Goal: Transaction & Acquisition: Purchase product/service

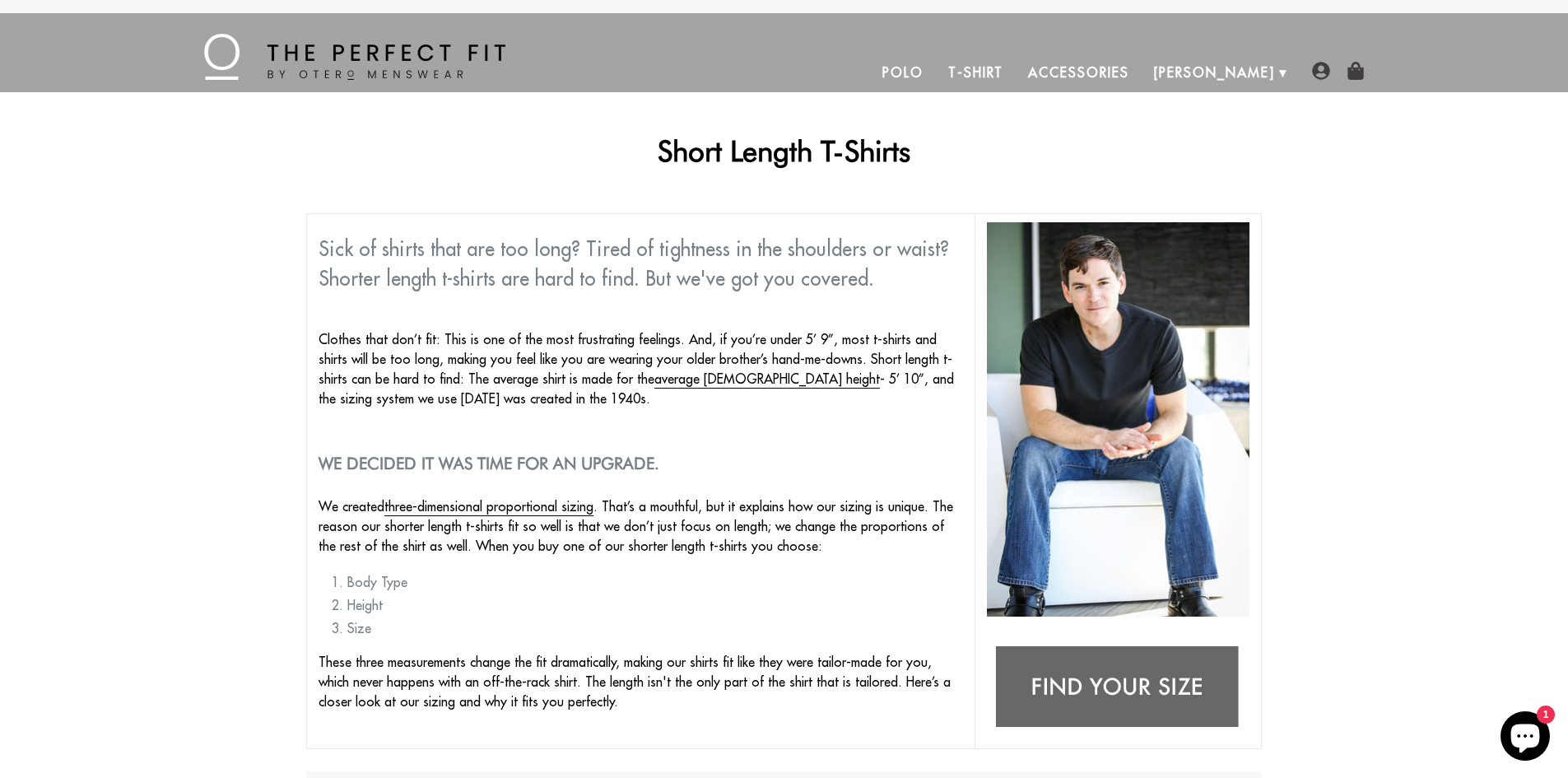
click at [1016, 70] on link "T-Shirt" at bounding box center [976, 72] width 80 height 40
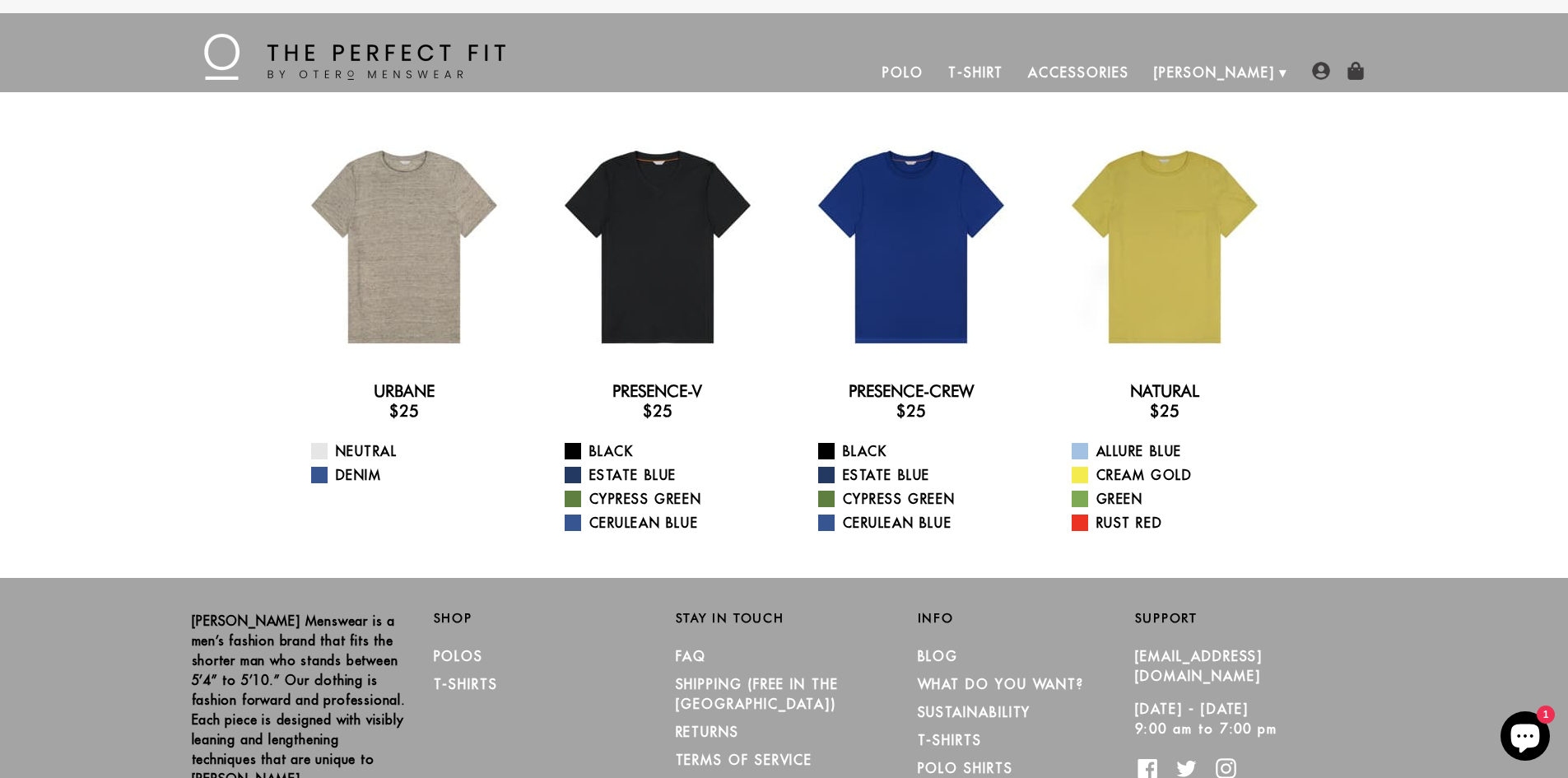
click at [1016, 67] on link "T-Shirt" at bounding box center [976, 72] width 80 height 40
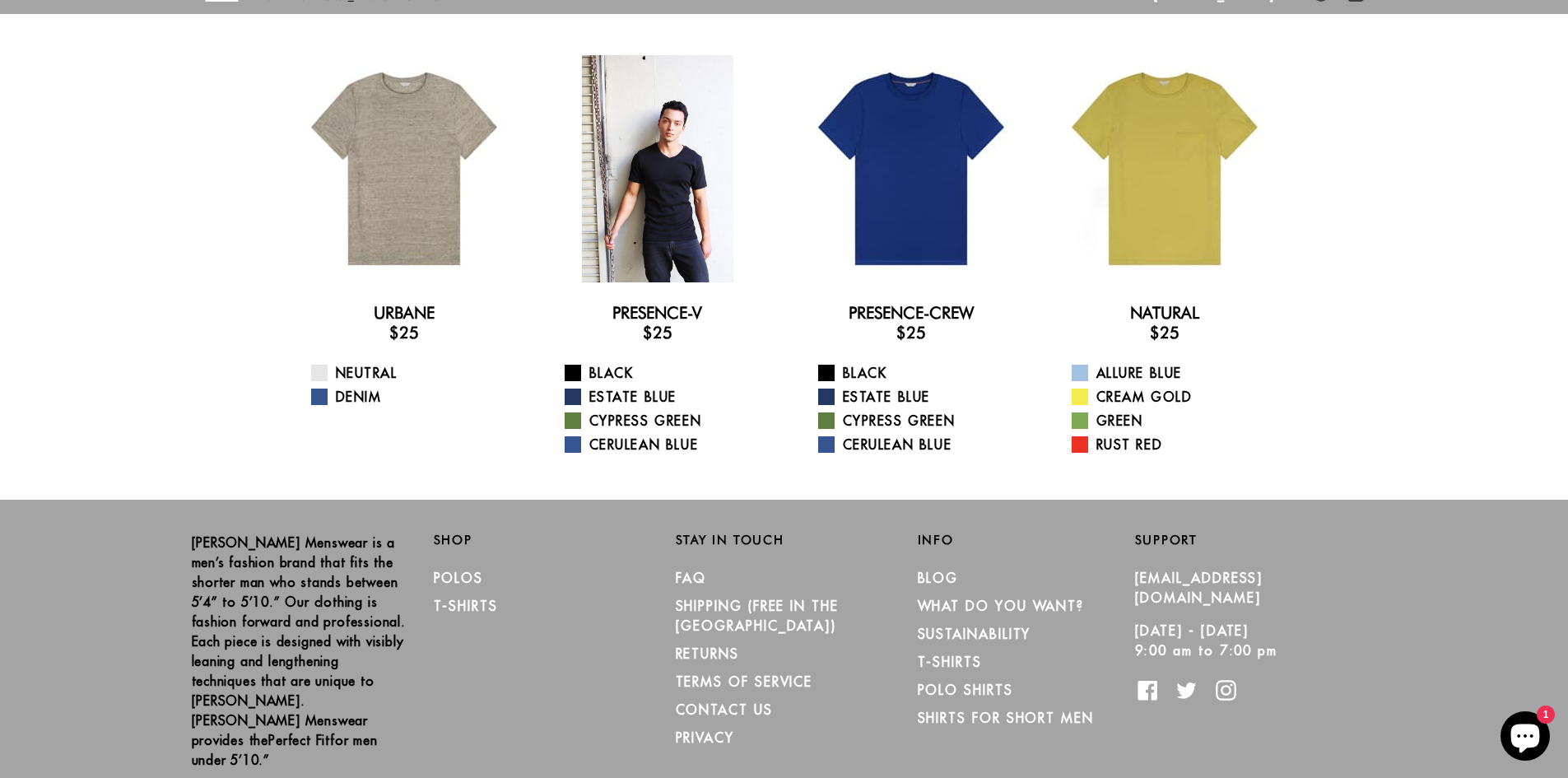
scroll to position [118, 0]
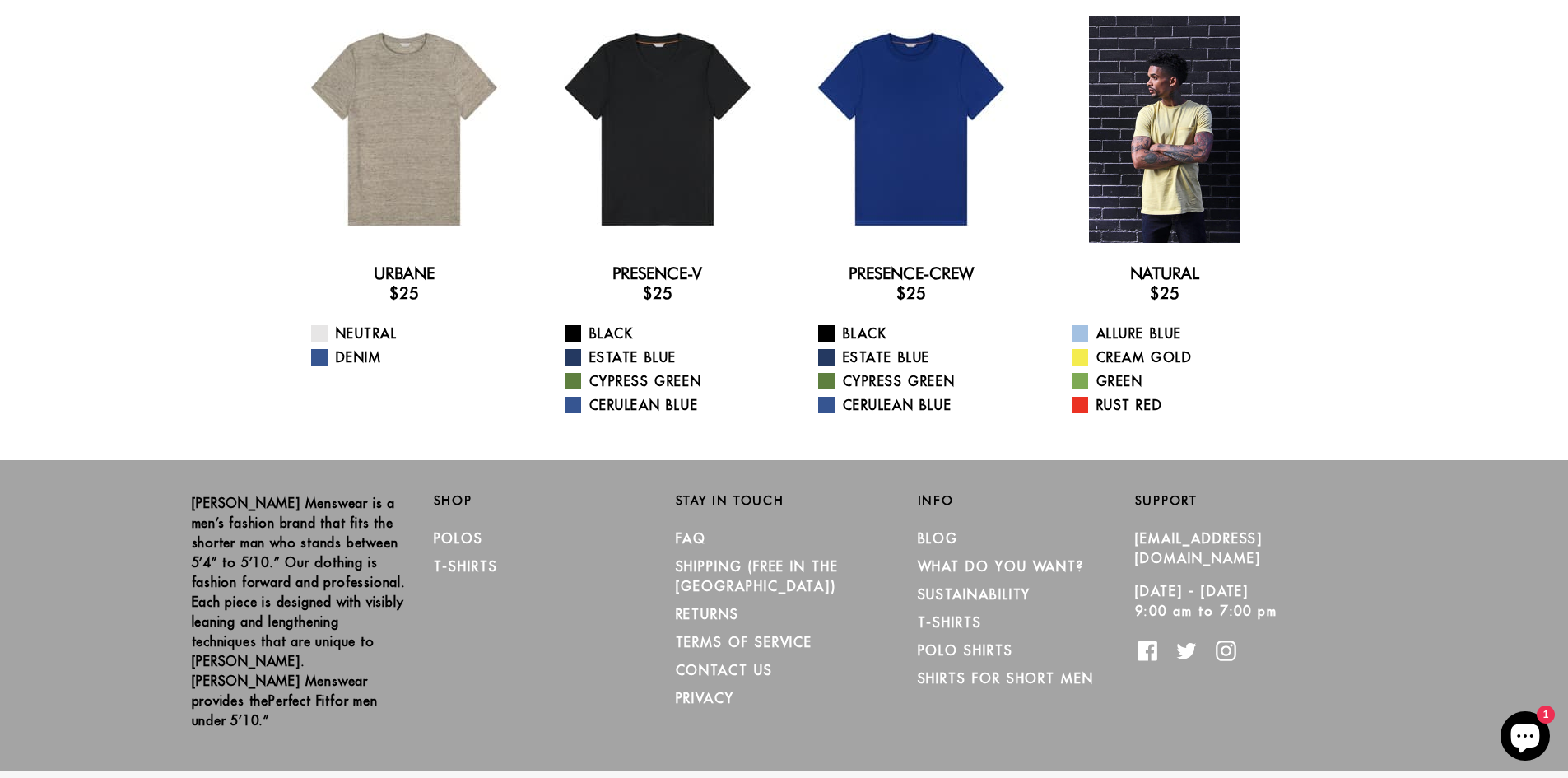
click at [1131, 163] on div at bounding box center [1164, 129] width 227 height 227
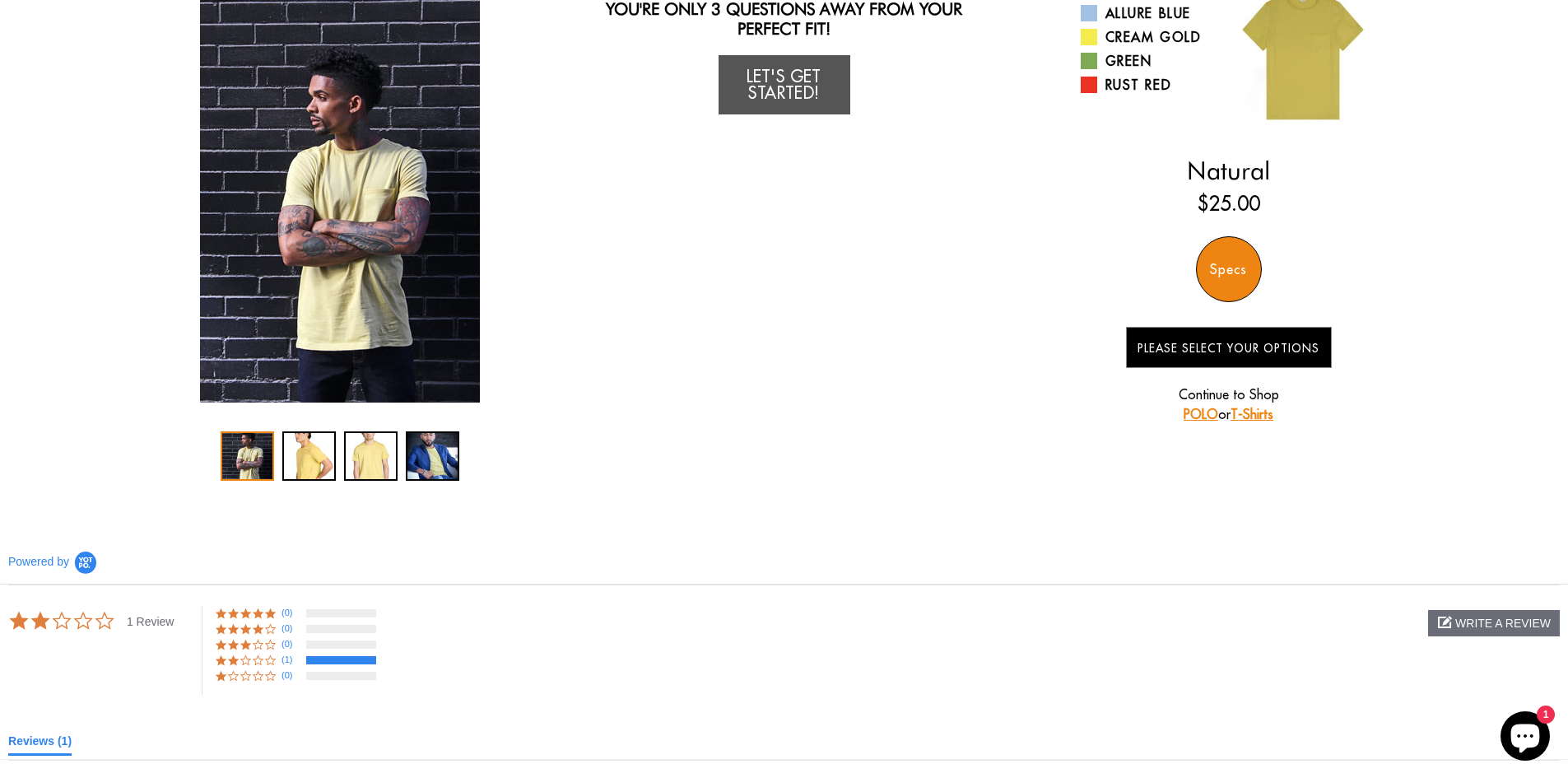
scroll to position [47, 0]
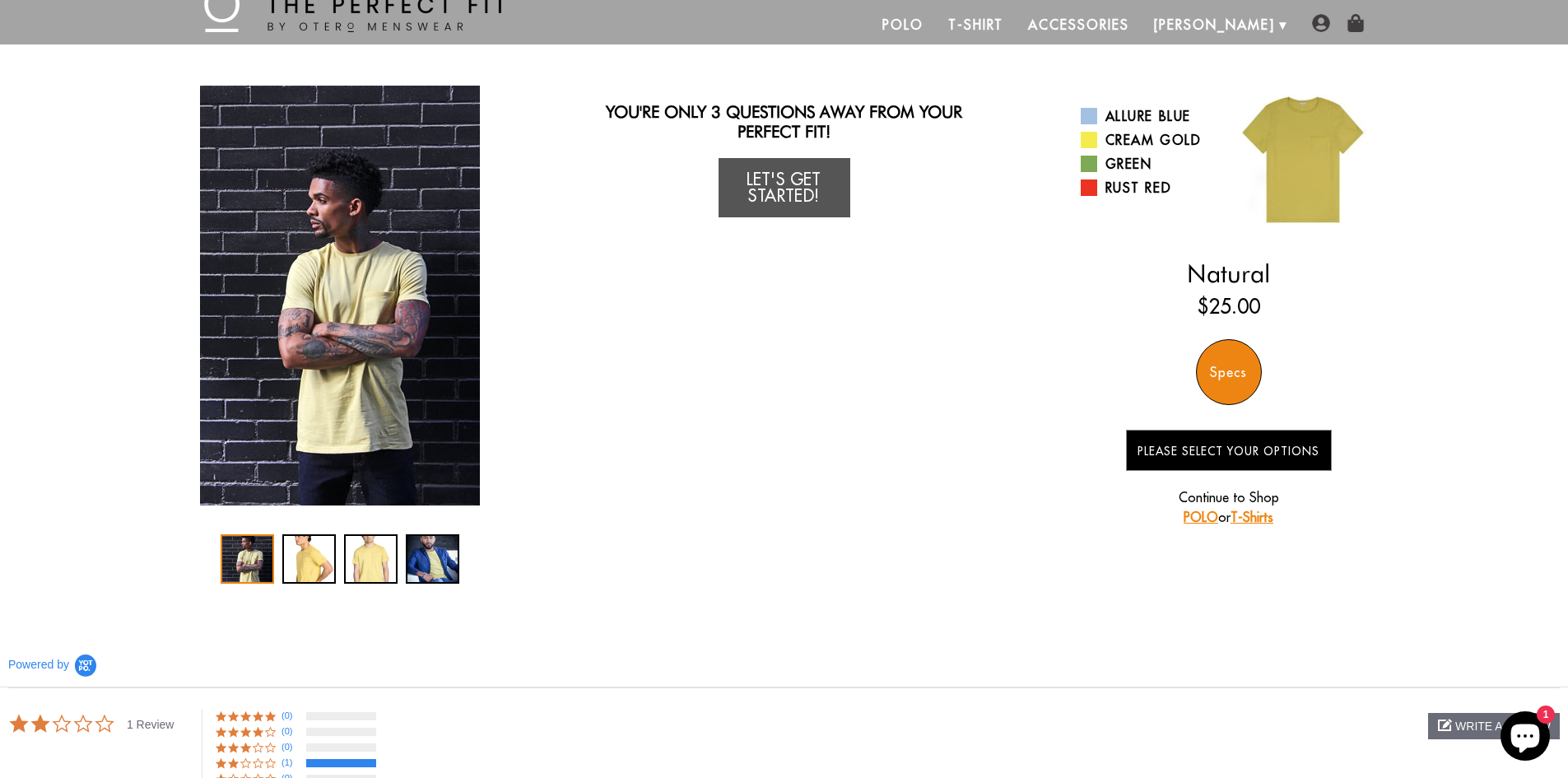
click at [1216, 362] on div "Specs" at bounding box center [1229, 372] width 66 height 66
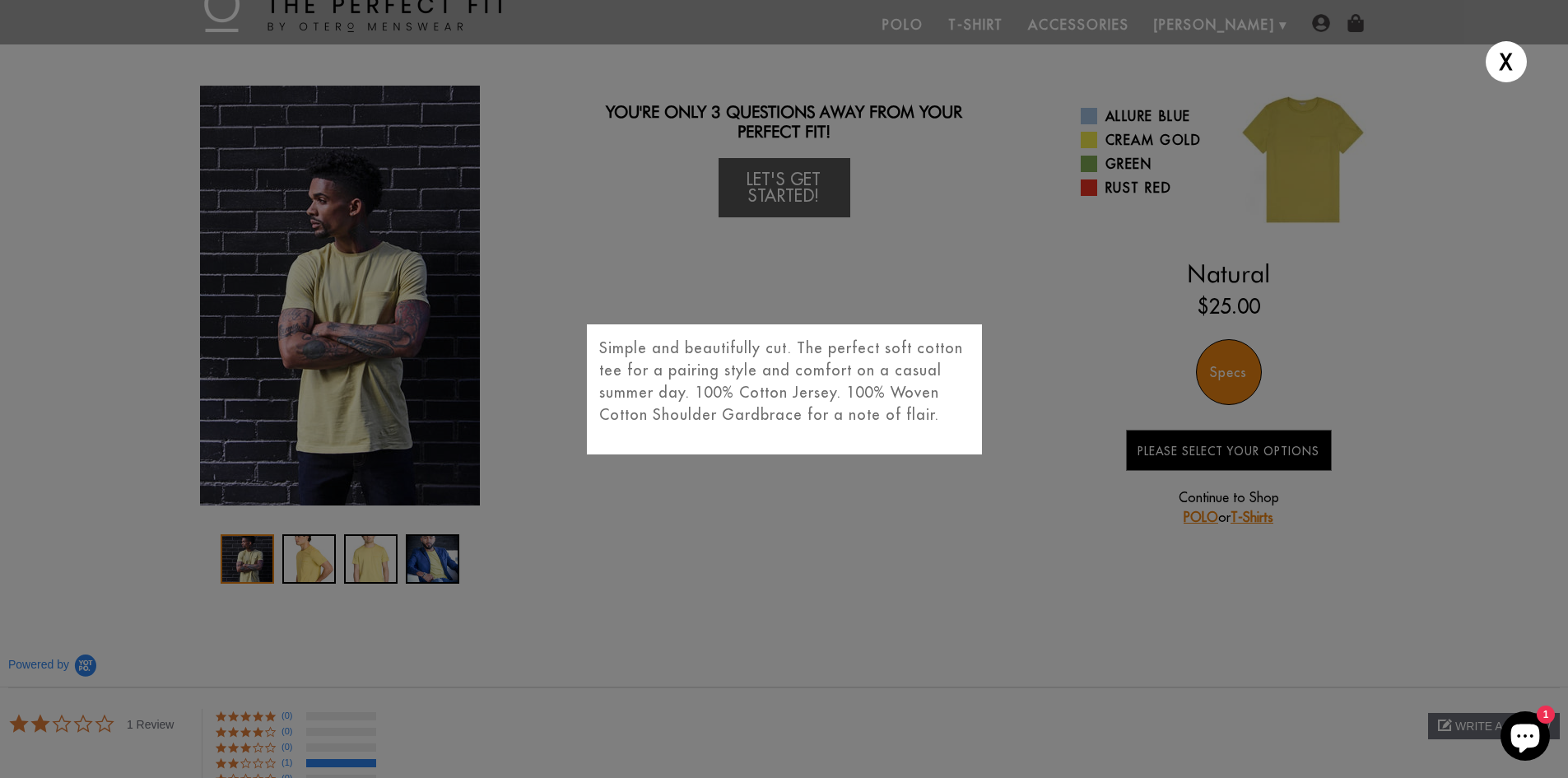
scroll to position [0, 0]
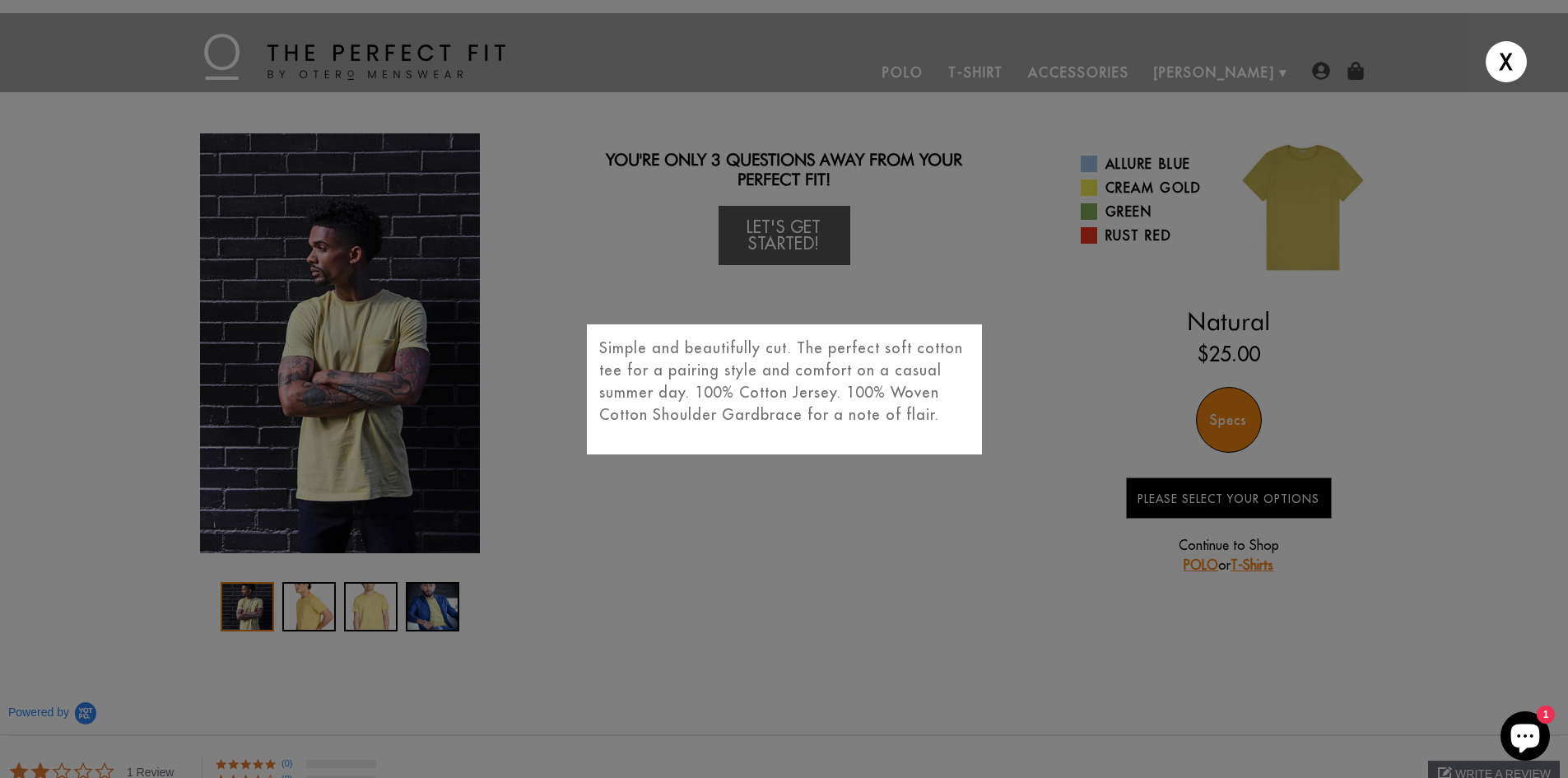
click at [350, 368] on div "X Simple and beautifully cut. The perfect soft cotton tee for a pairing style a…" at bounding box center [784, 389] width 1568 height 778
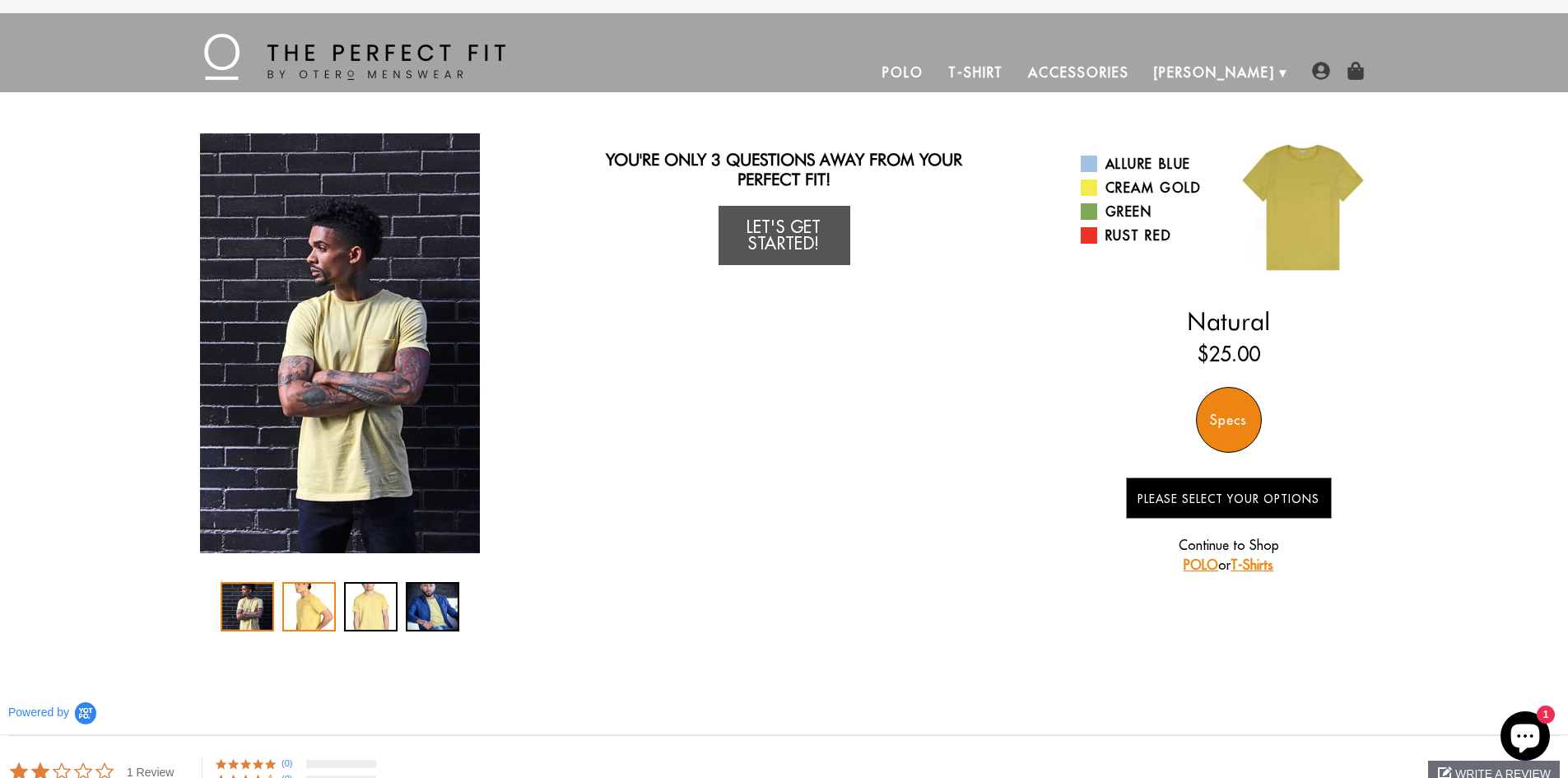
click at [307, 603] on div "2 / 4" at bounding box center [309, 606] width 53 height 49
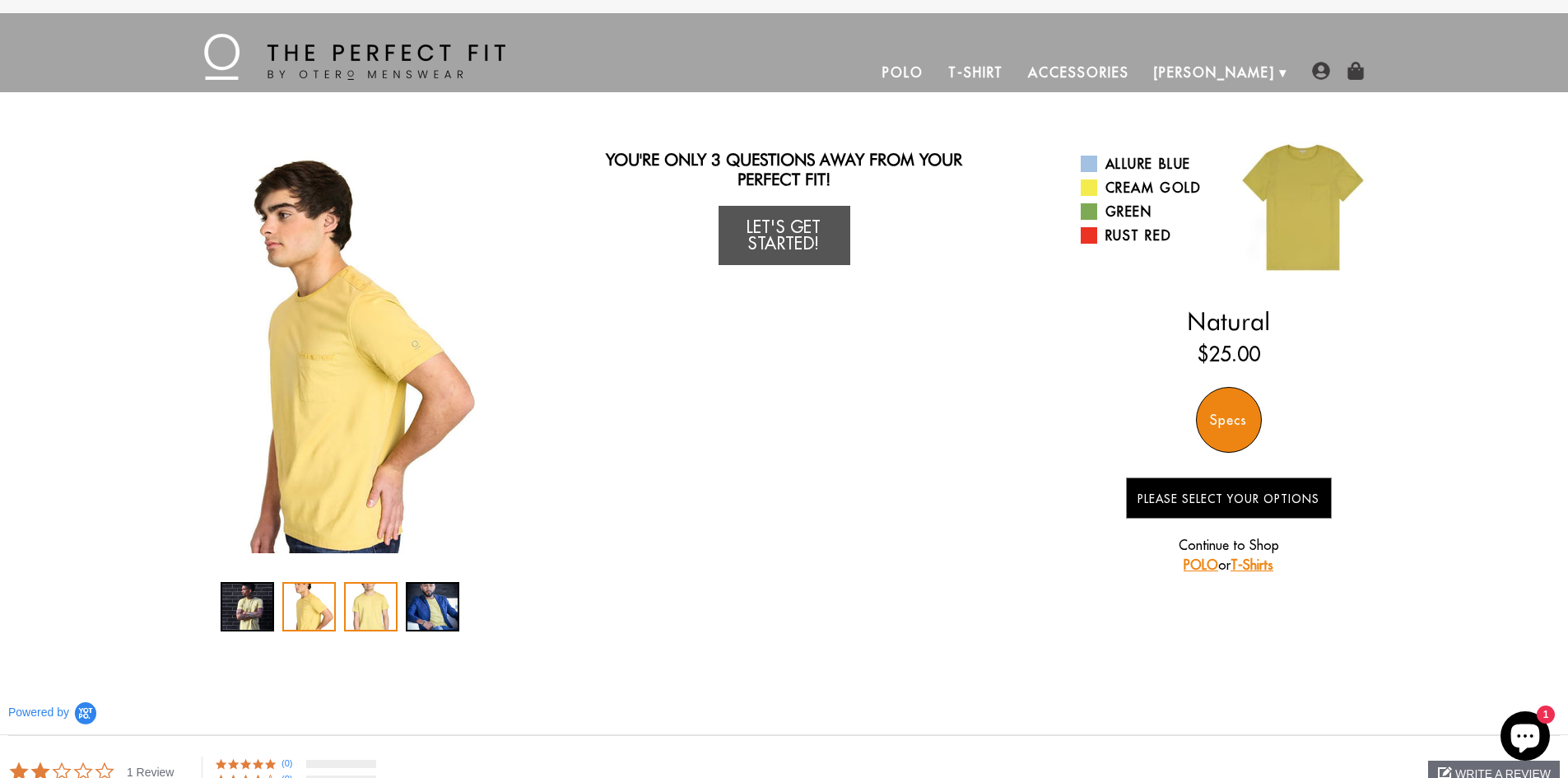
click at [384, 609] on div "3 / 4" at bounding box center [371, 606] width 53 height 49
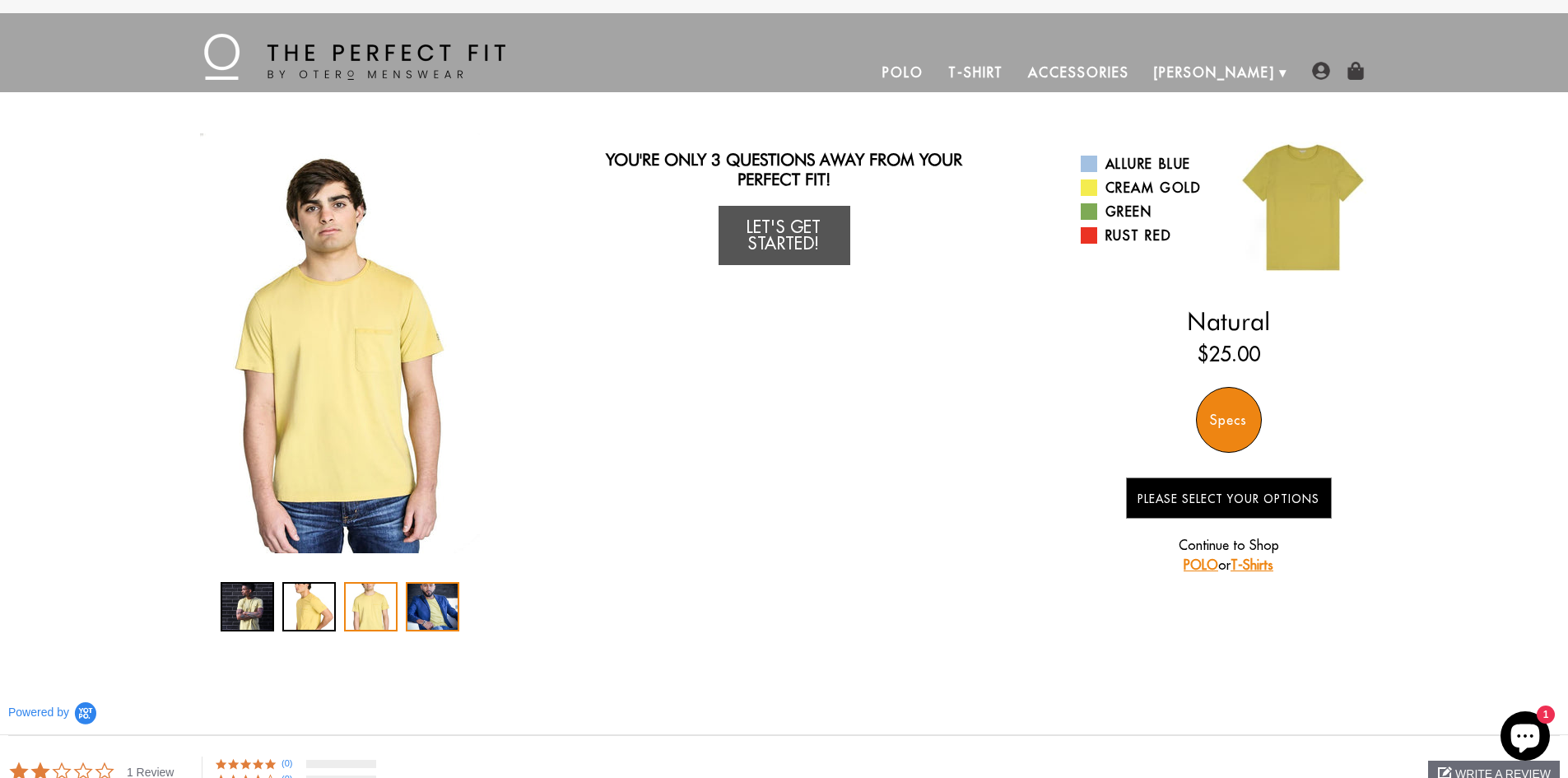
click at [437, 605] on div "4 / 4" at bounding box center [432, 606] width 53 height 49
